Goal: Information Seeking & Learning: Learn about a topic

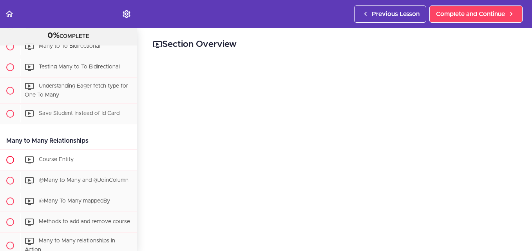
scroll to position [1229, 0]
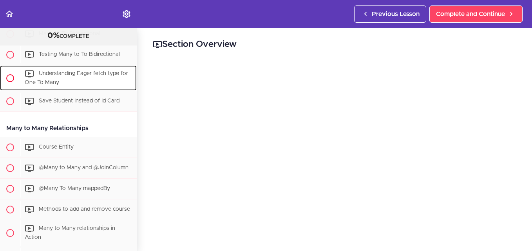
click at [58, 83] on div "Understanding Eager fetch type for One To Many" at bounding box center [78, 78] width 116 height 26
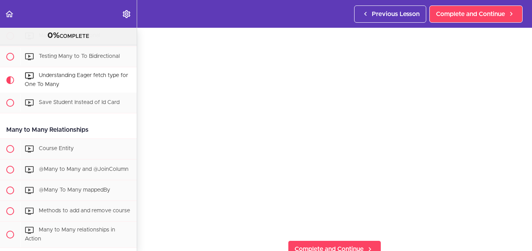
scroll to position [1224, 0]
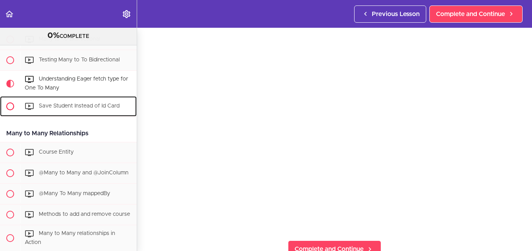
click at [78, 115] on div "Save Student Instead of Id Card" at bounding box center [78, 106] width 116 height 17
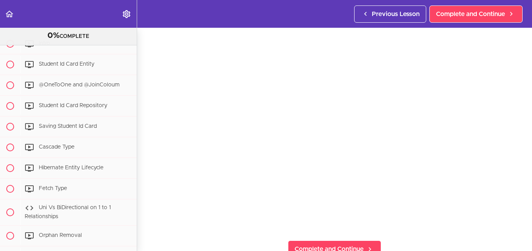
scroll to position [917, 0]
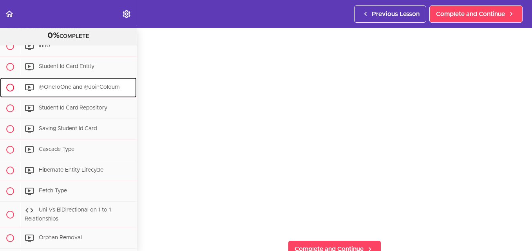
click at [99, 90] on span "@OneToOne and @JoinColoum" at bounding box center [79, 87] width 81 height 5
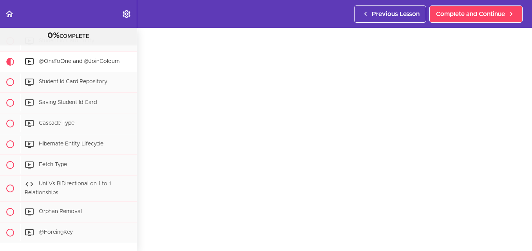
scroll to position [39, 0]
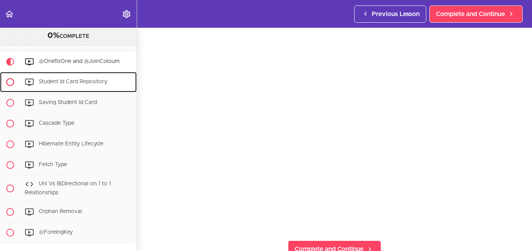
click at [78, 85] on span "Student Id Card Repository" at bounding box center [73, 81] width 69 height 5
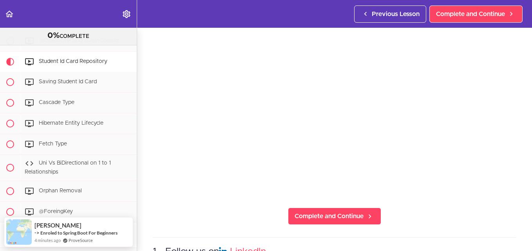
scroll to position [78, 0]
